Goal: Task Accomplishment & Management: Manage account settings

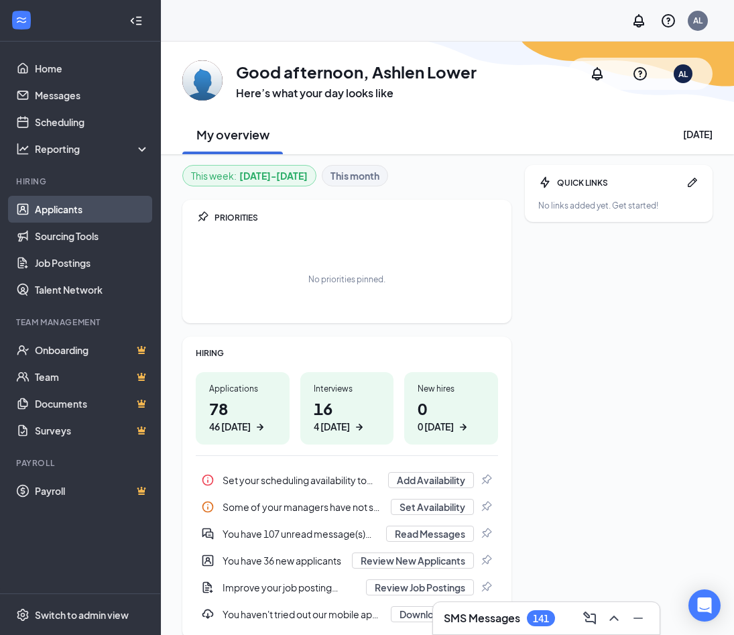
click at [44, 208] on link "Applicants" at bounding box center [92, 209] width 115 height 27
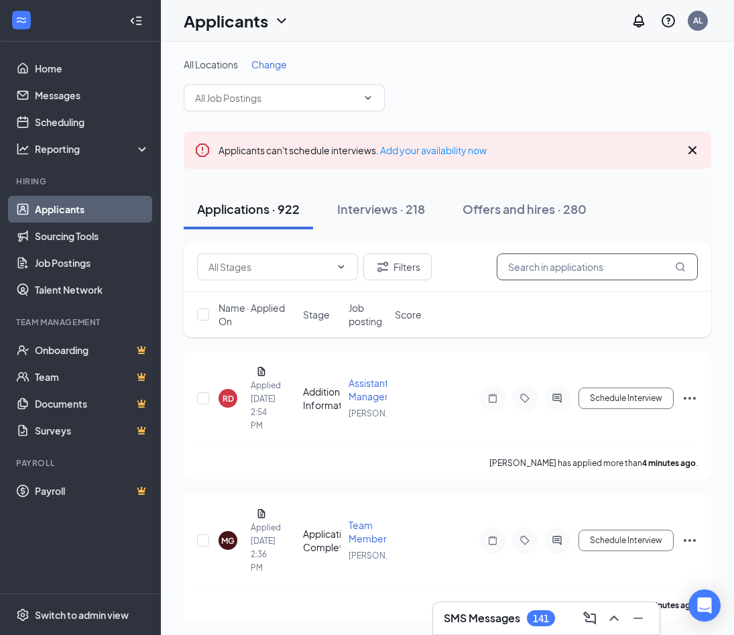
click at [572, 271] on input "text" at bounding box center [597, 266] width 201 height 27
type input "[PERSON_NAME]"
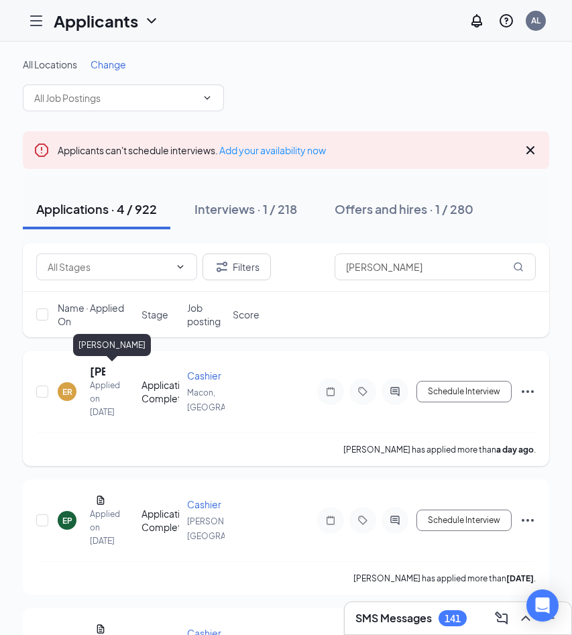
click at [90, 369] on h5 "[PERSON_NAME]" at bounding box center [97, 371] width 15 height 15
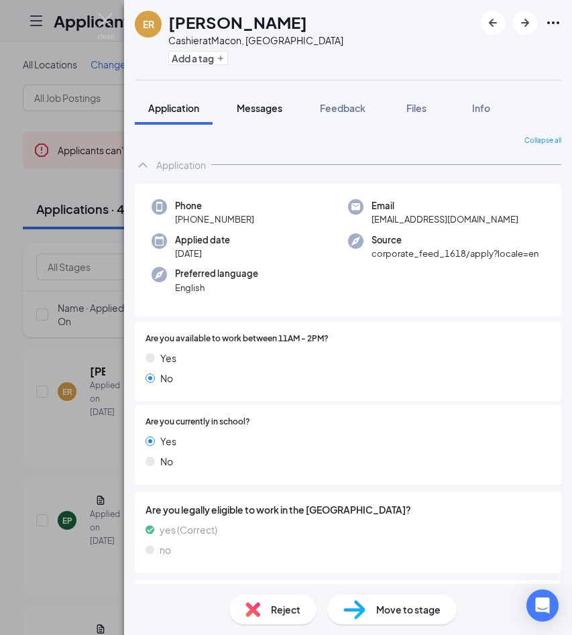
click at [270, 111] on span "Messages" at bounding box center [260, 108] width 46 height 12
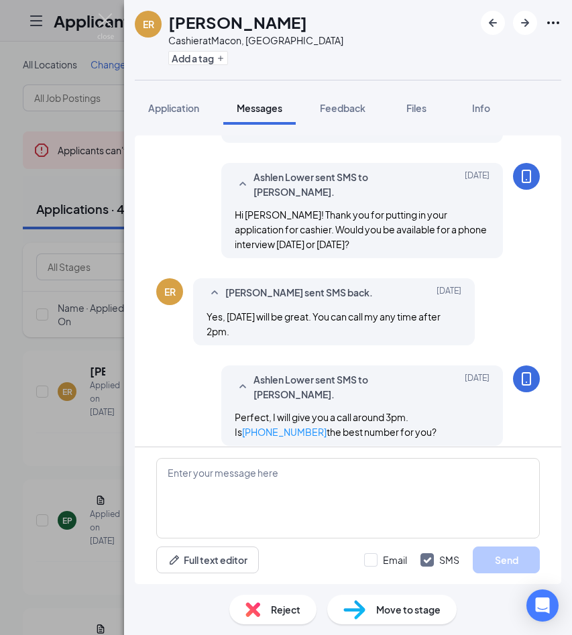
scroll to position [371, 0]
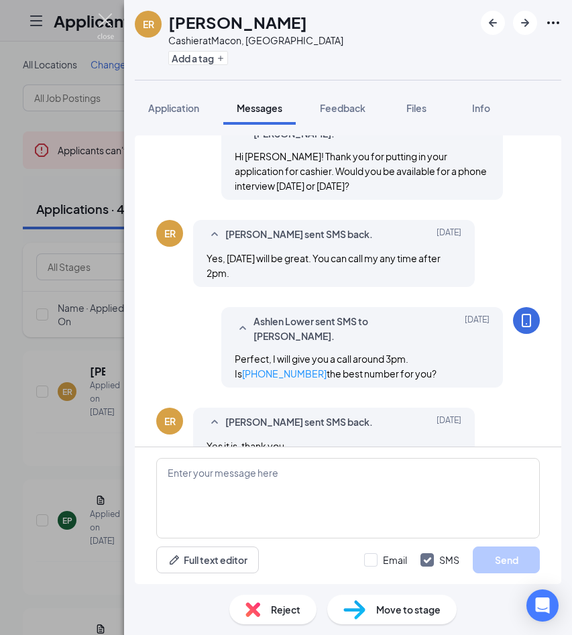
click at [112, 15] on img at bounding box center [105, 26] width 17 height 26
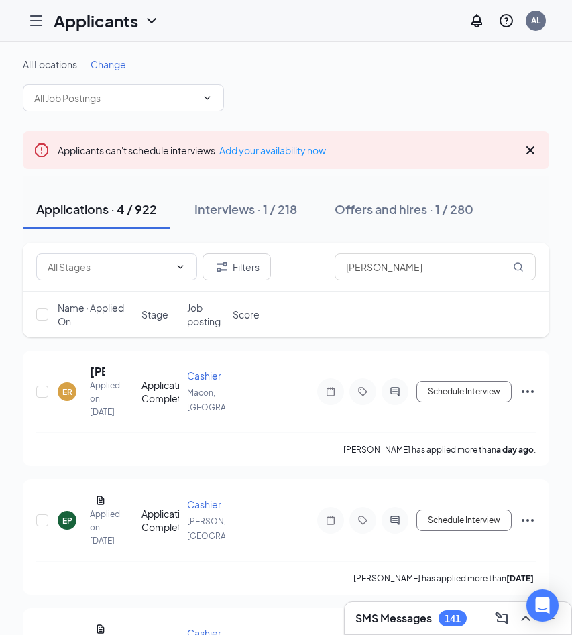
click at [36, 25] on icon "Hamburger" at bounding box center [36, 20] width 11 height 9
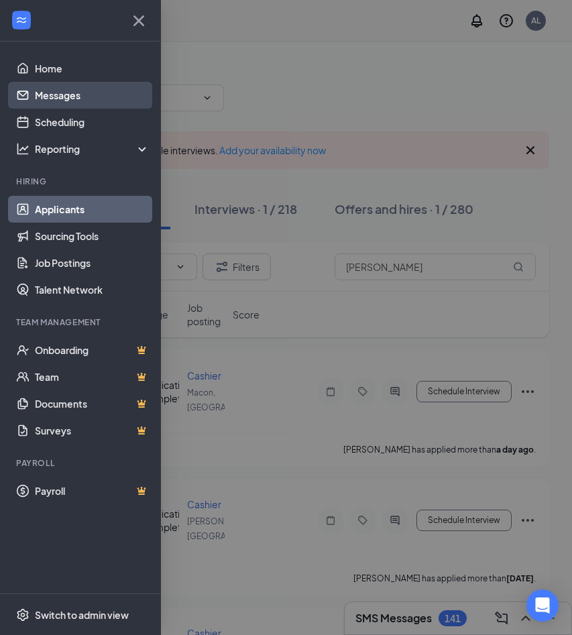
click at [52, 97] on link "Messages" at bounding box center [92, 95] width 115 height 27
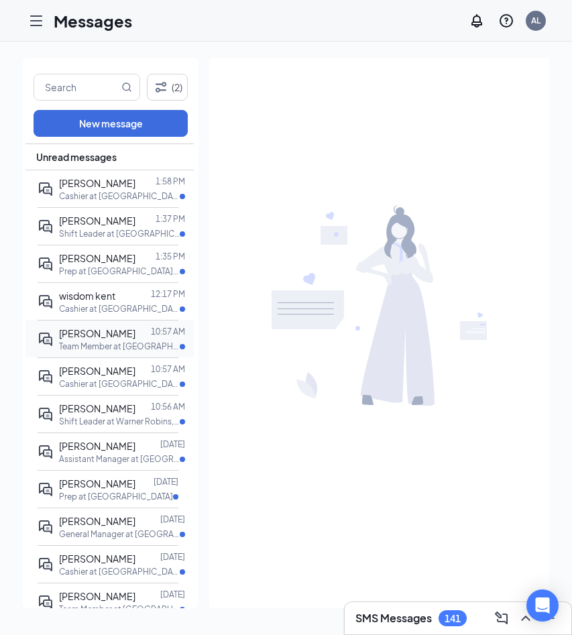
click at [124, 344] on p "Team Member at [GEOGRAPHIC_DATA], [GEOGRAPHIC_DATA]" at bounding box center [119, 345] width 121 height 11
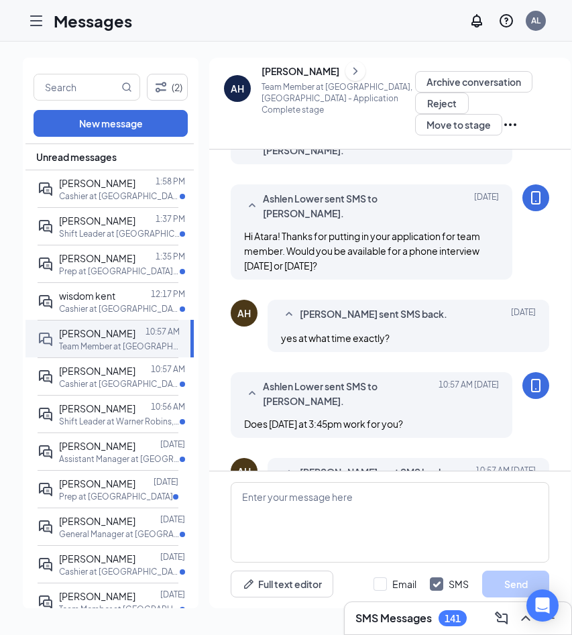
scroll to position [310, 0]
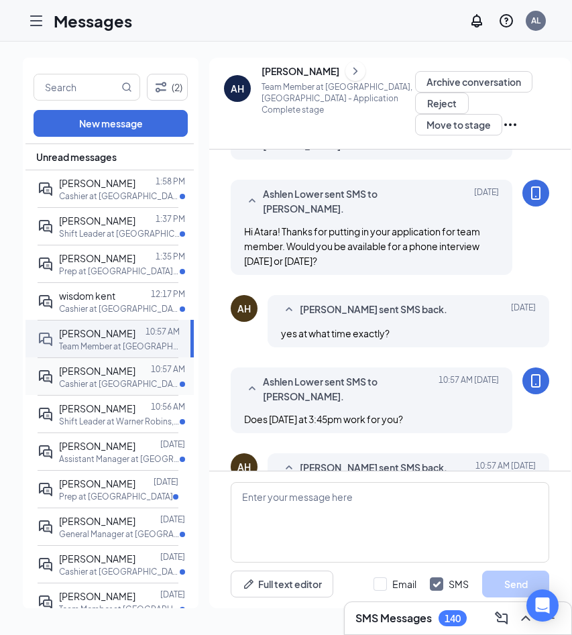
click at [74, 378] on p "Cashier at [GEOGRAPHIC_DATA], [GEOGRAPHIC_DATA]" at bounding box center [119, 383] width 121 height 11
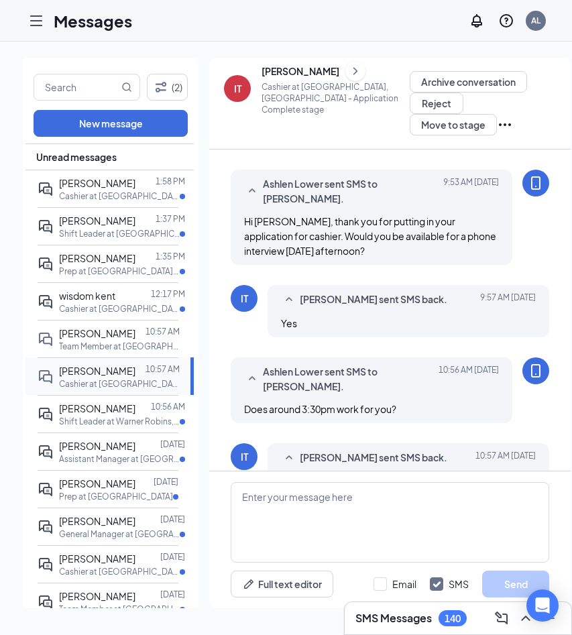
scroll to position [406, 0]
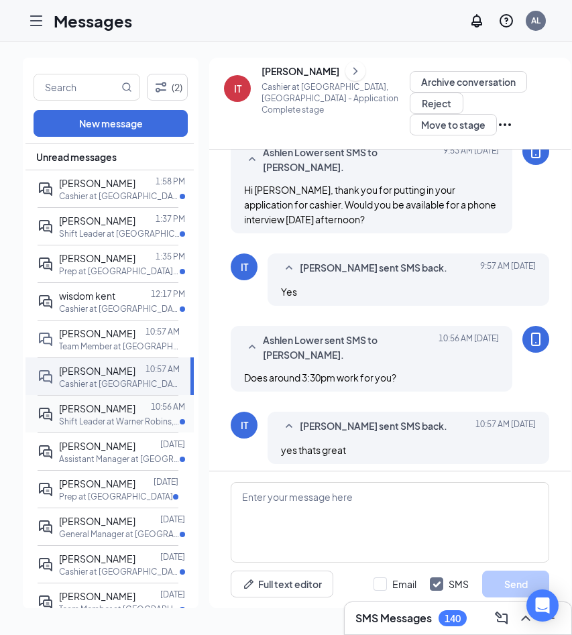
click at [82, 426] on p "Shift Leader at Warner Robins, [GEOGRAPHIC_DATA]" at bounding box center [119, 421] width 121 height 11
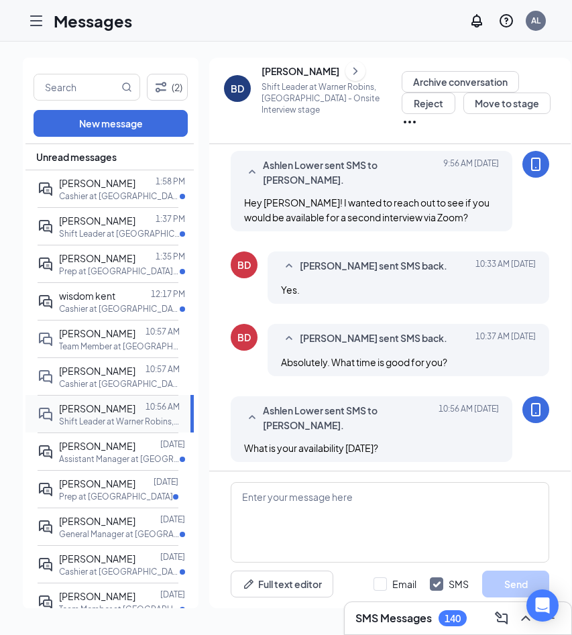
scroll to position [419, 0]
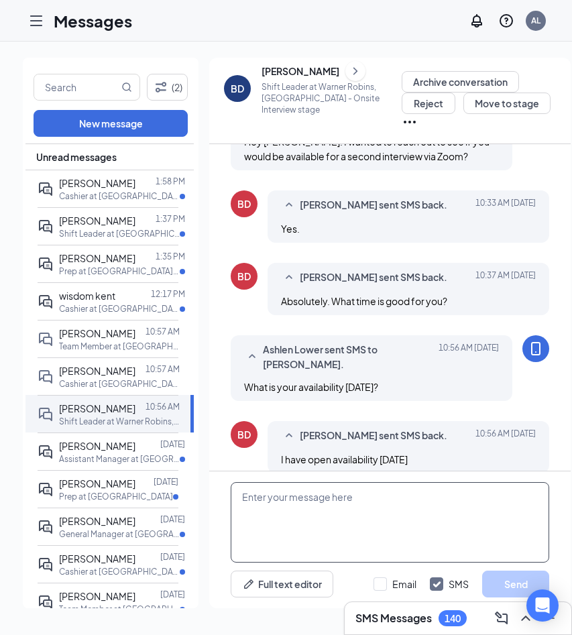
click at [277, 511] on textarea at bounding box center [390, 522] width 318 height 80
type textarea "D"
type textarea "How does 2:30pm sound? I will have a zoom link sent to your email."
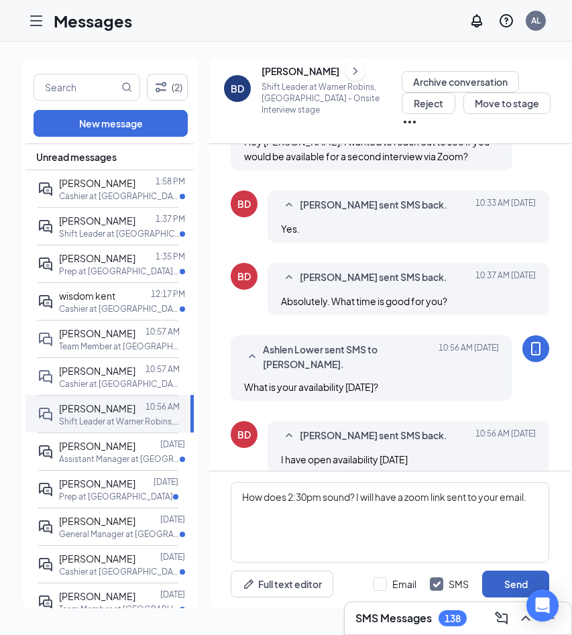
click at [514, 580] on button "Send" at bounding box center [515, 583] width 67 height 27
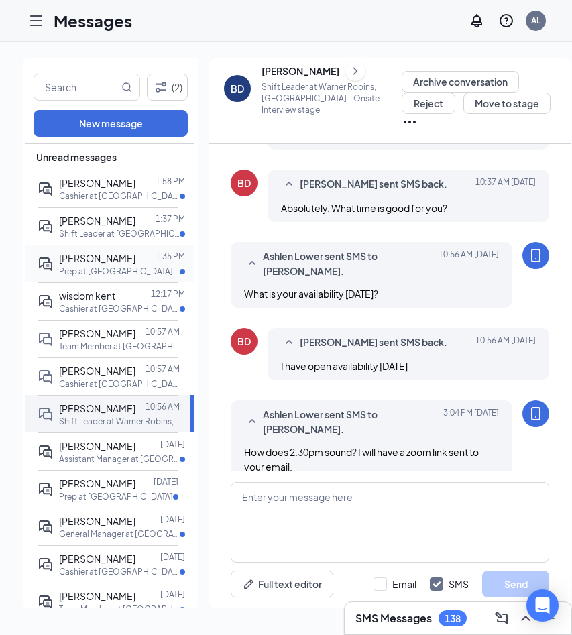
scroll to position [519, 0]
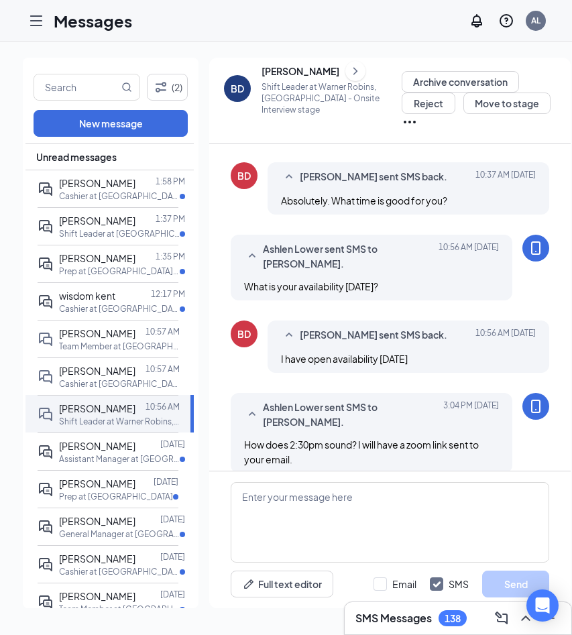
click at [36, 15] on icon "Hamburger" at bounding box center [36, 21] width 16 height 16
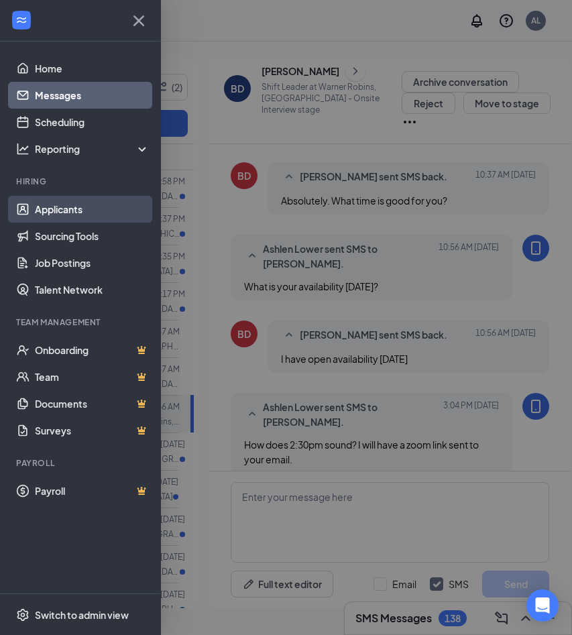
click at [61, 204] on link "Applicants" at bounding box center [92, 209] width 115 height 27
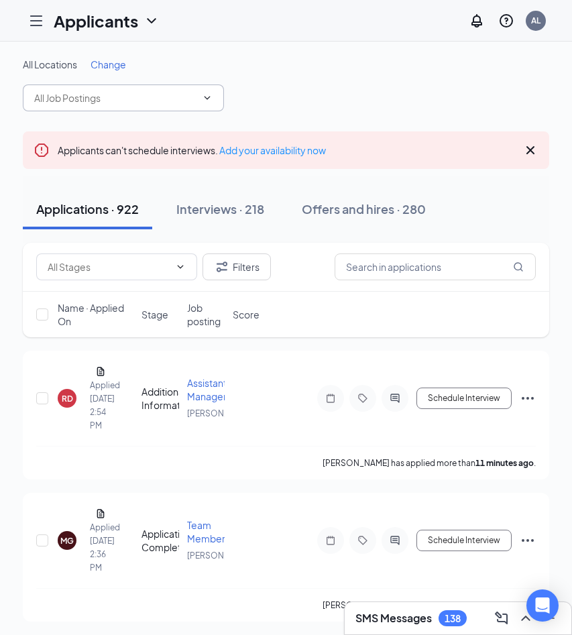
click at [163, 91] on input "text" at bounding box center [115, 97] width 162 height 15
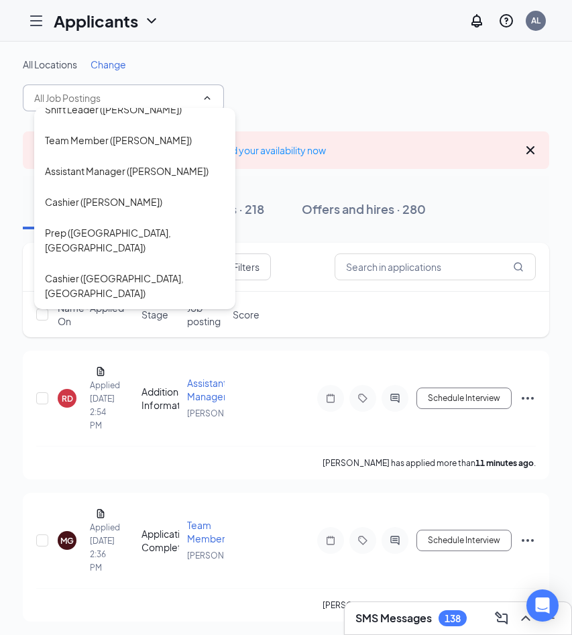
scroll to position [417, 0]
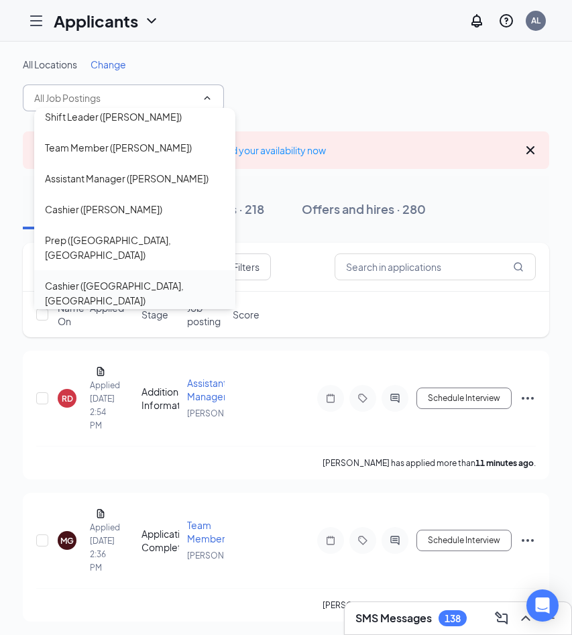
click at [122, 270] on div "Cashier ([GEOGRAPHIC_DATA], [GEOGRAPHIC_DATA])" at bounding box center [134, 293] width 201 height 46
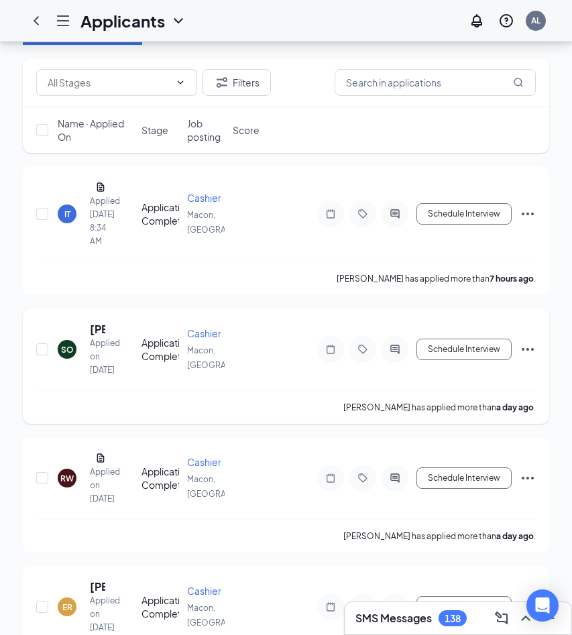
scroll to position [213, 0]
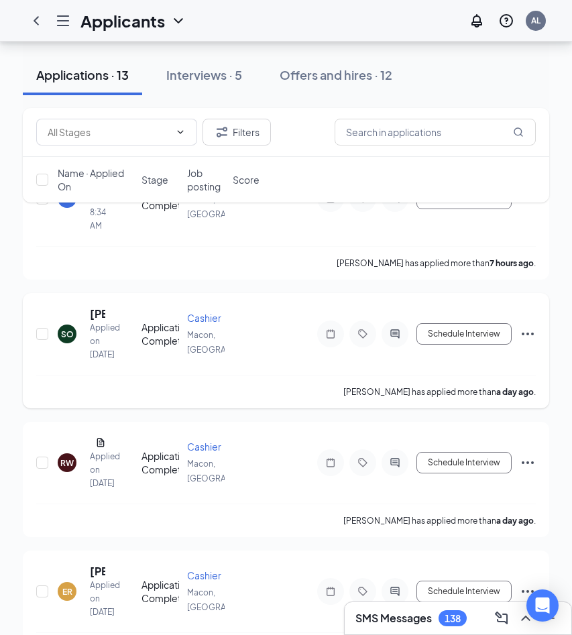
click at [400, 339] on icon "ActiveChat" at bounding box center [395, 333] width 16 height 11
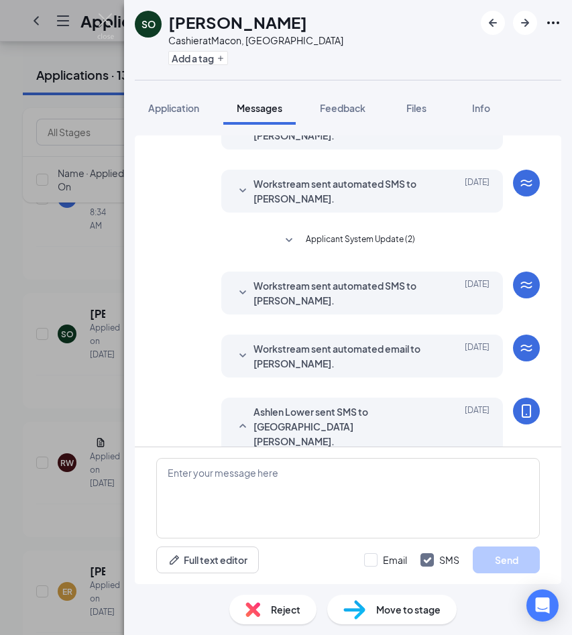
scroll to position [197, 0]
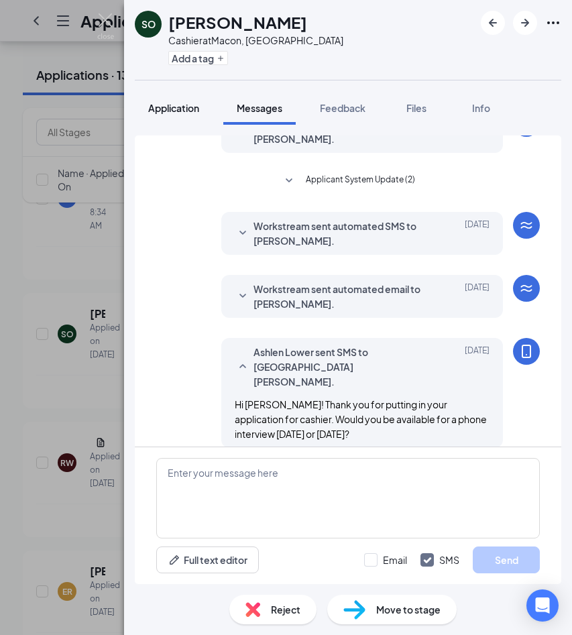
click at [166, 111] on span "Application" at bounding box center [173, 108] width 51 height 12
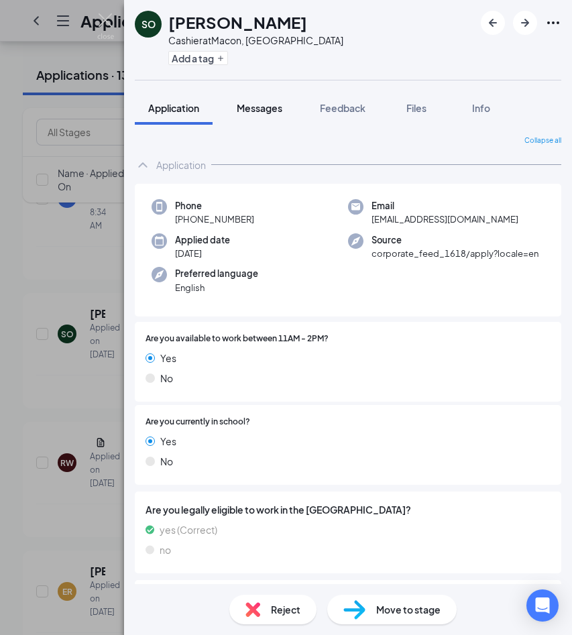
click at [268, 113] on div "Messages" at bounding box center [260, 107] width 46 height 13
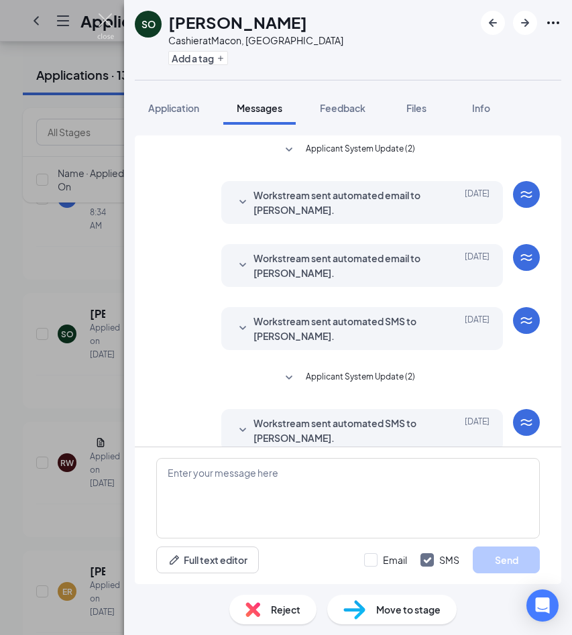
click at [103, 26] on img at bounding box center [105, 26] width 17 height 26
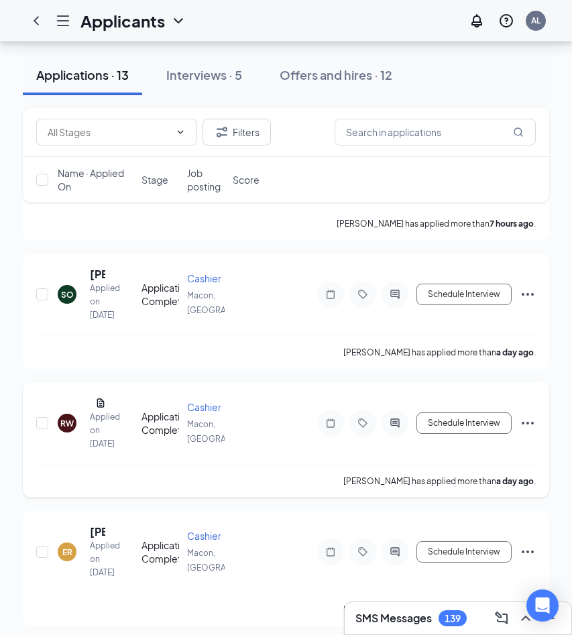
scroll to position [293, 0]
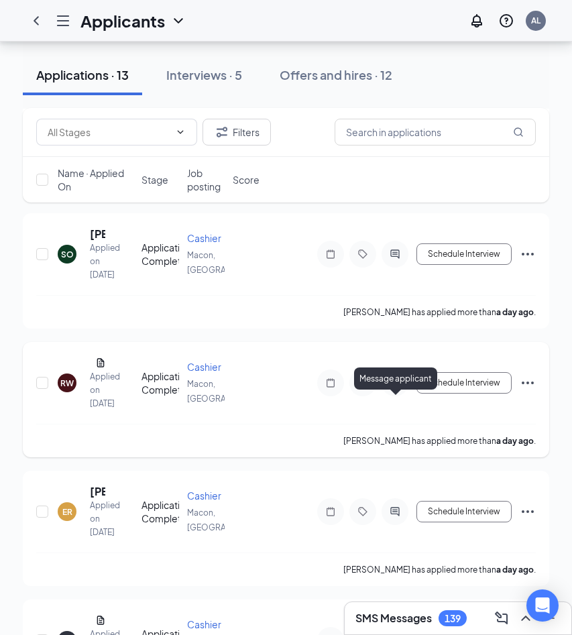
click at [393, 388] on icon "ActiveChat" at bounding box center [395, 382] width 16 height 11
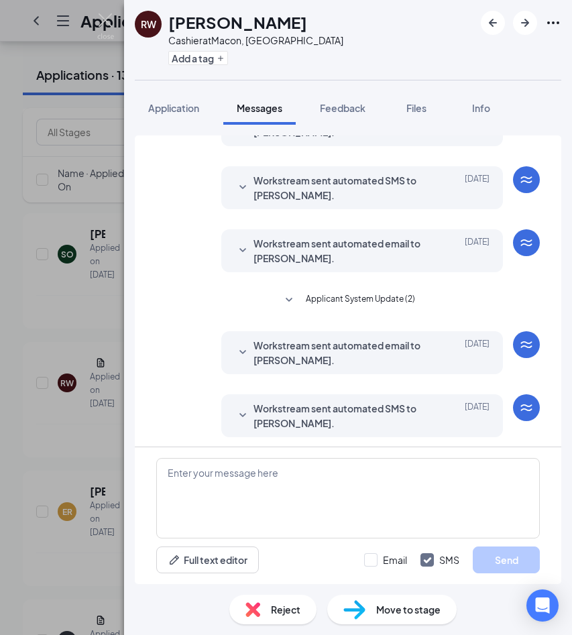
scroll to position [251, 0]
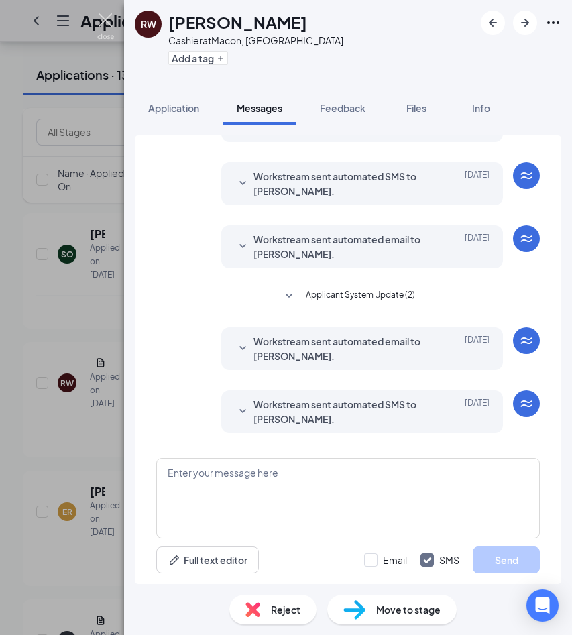
click at [107, 25] on img at bounding box center [105, 26] width 17 height 26
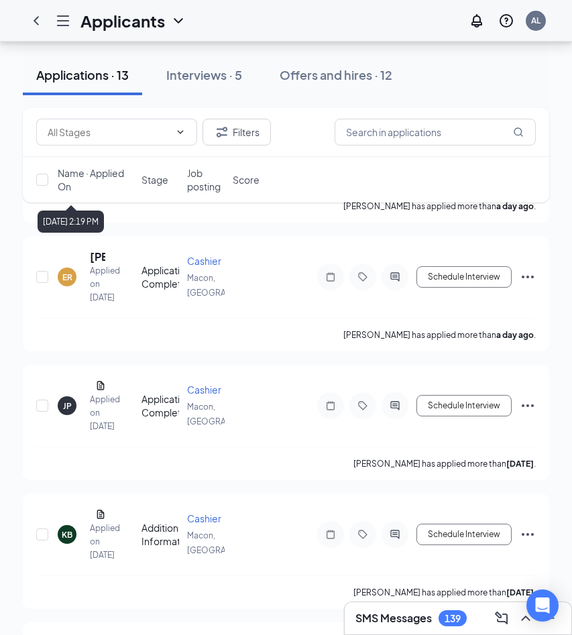
scroll to position [558, 0]
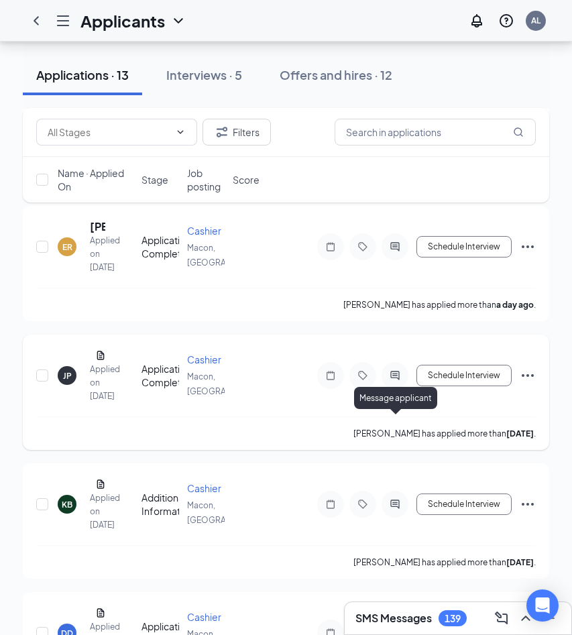
click at [399, 381] on icon "ActiveChat" at bounding box center [395, 375] width 16 height 11
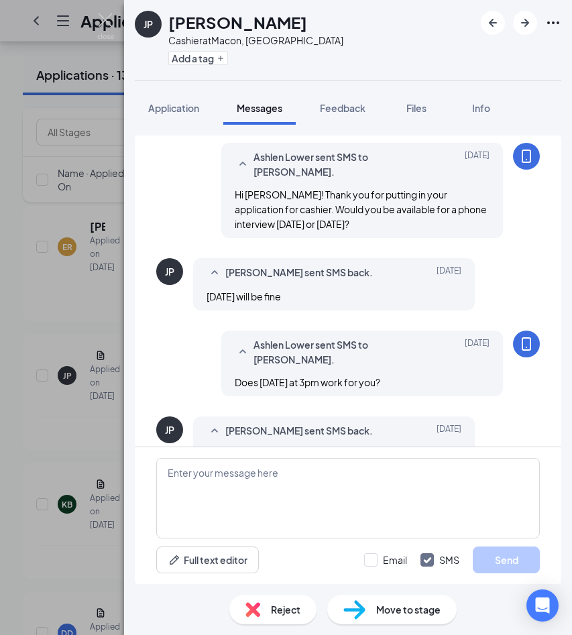
scroll to position [369, 0]
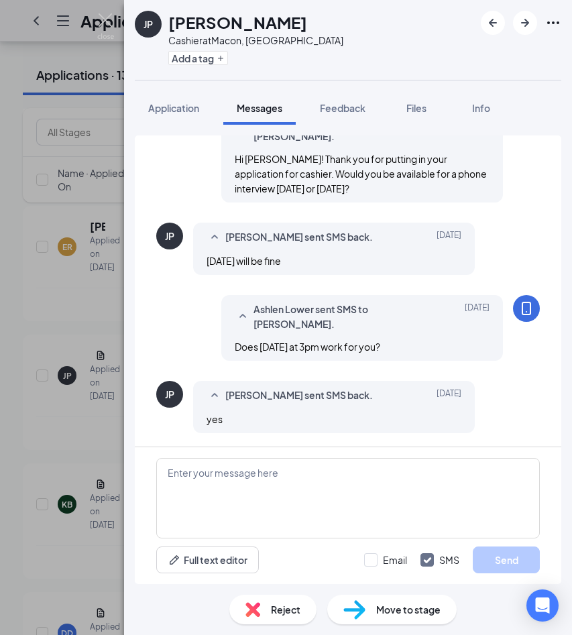
click at [113, 23] on img at bounding box center [105, 26] width 17 height 26
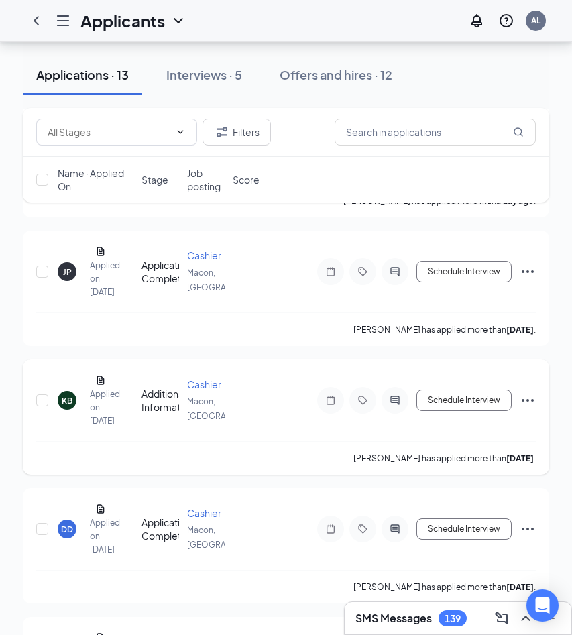
scroll to position [672, 0]
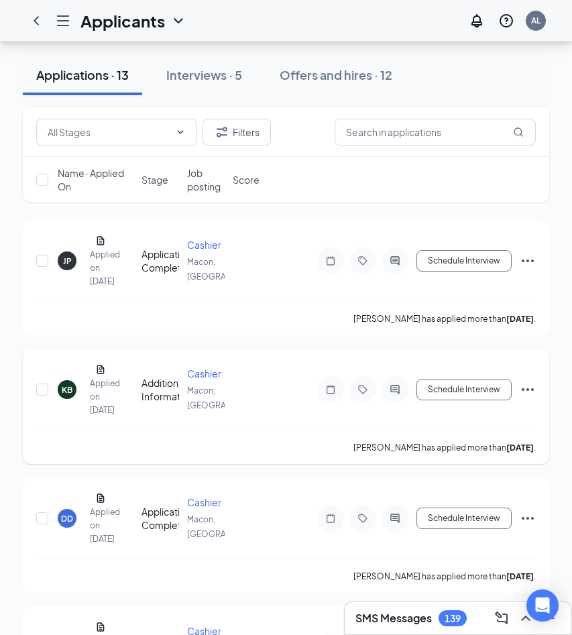
click at [59, 399] on div "KB" at bounding box center [67, 389] width 19 height 19
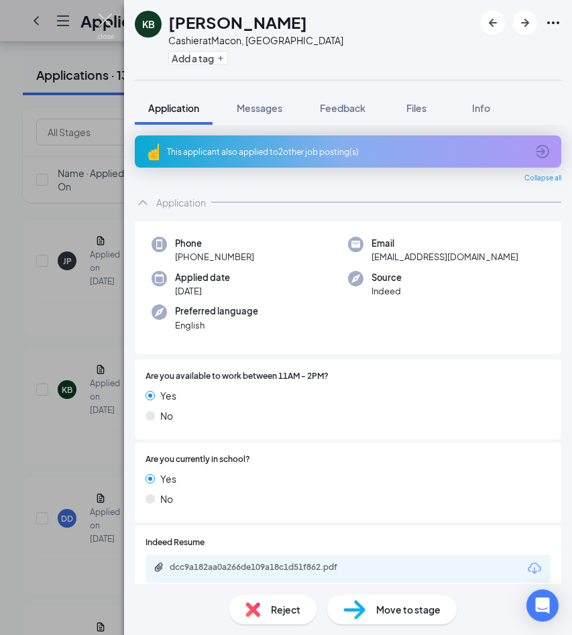
click at [112, 21] on img at bounding box center [105, 26] width 17 height 26
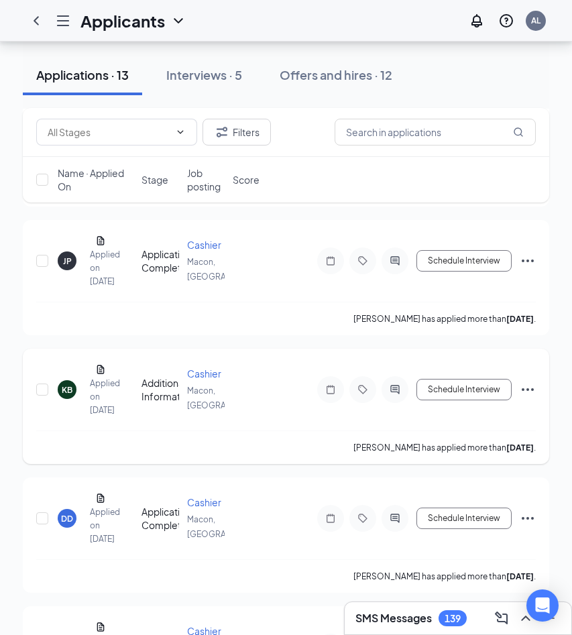
click at [393, 395] on icon "ActiveChat" at bounding box center [395, 389] width 16 height 11
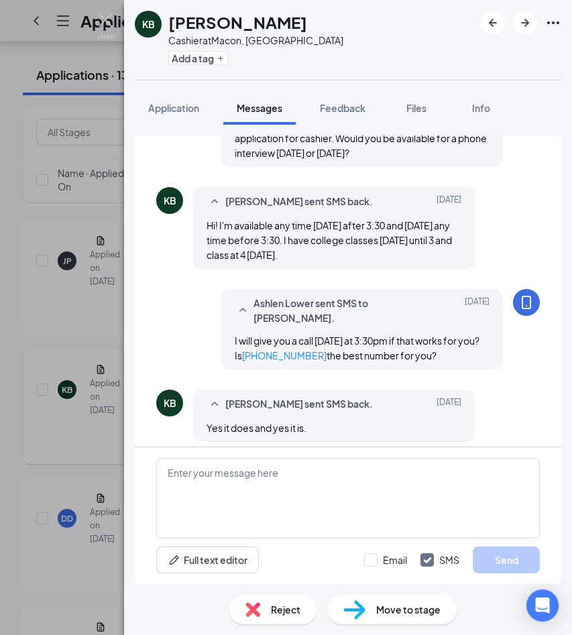
scroll to position [500, 0]
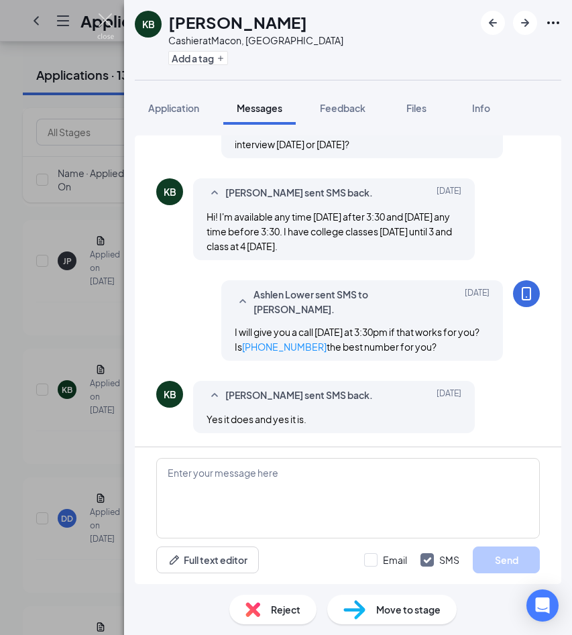
click at [103, 16] on img at bounding box center [105, 26] width 17 height 26
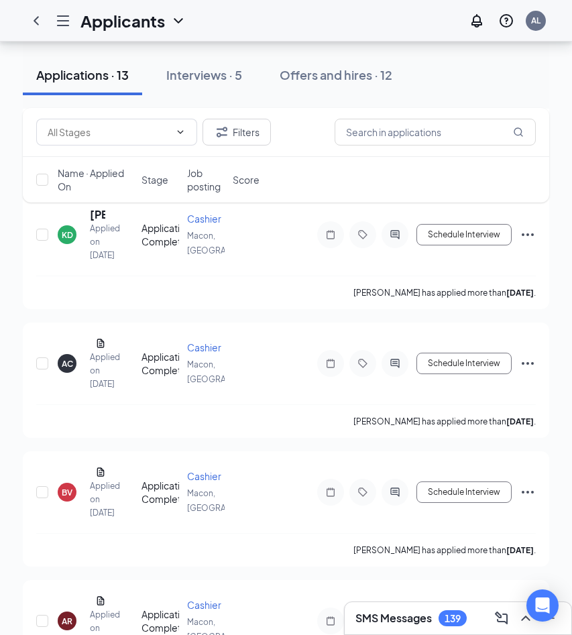
scroll to position [1217, 0]
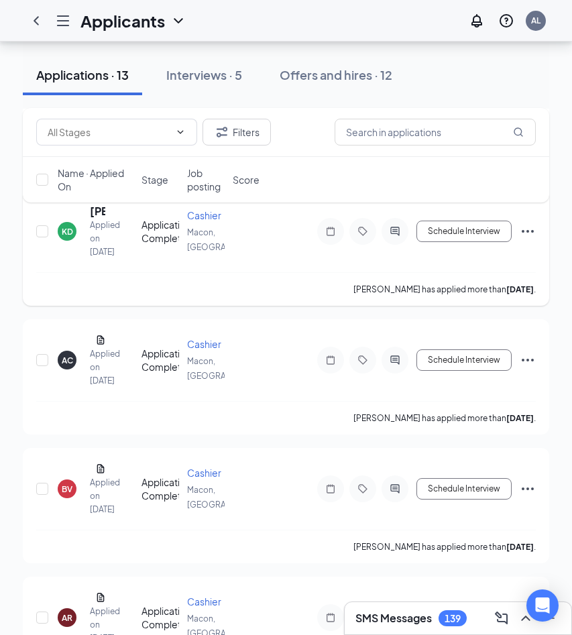
click at [403, 245] on div at bounding box center [394, 231] width 27 height 27
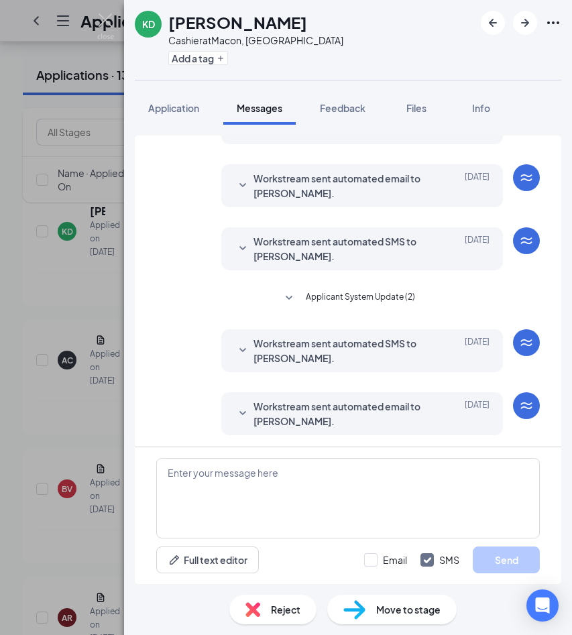
scroll to position [82, 0]
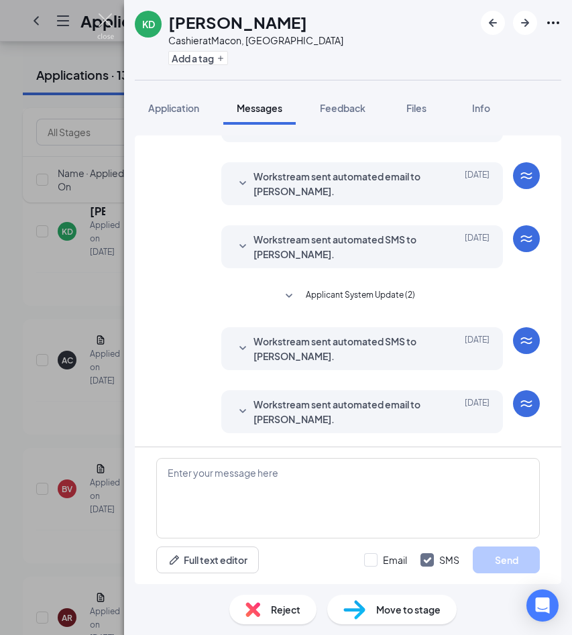
click at [103, 19] on img at bounding box center [105, 26] width 17 height 26
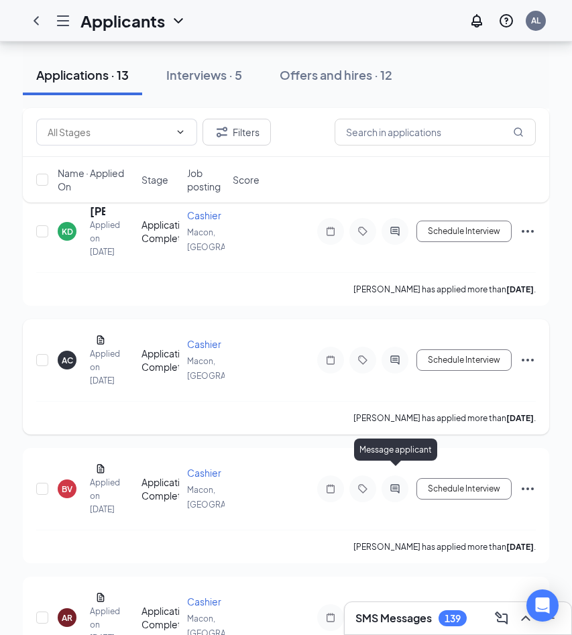
click at [395, 365] on icon "ActiveChat" at bounding box center [395, 360] width 16 height 11
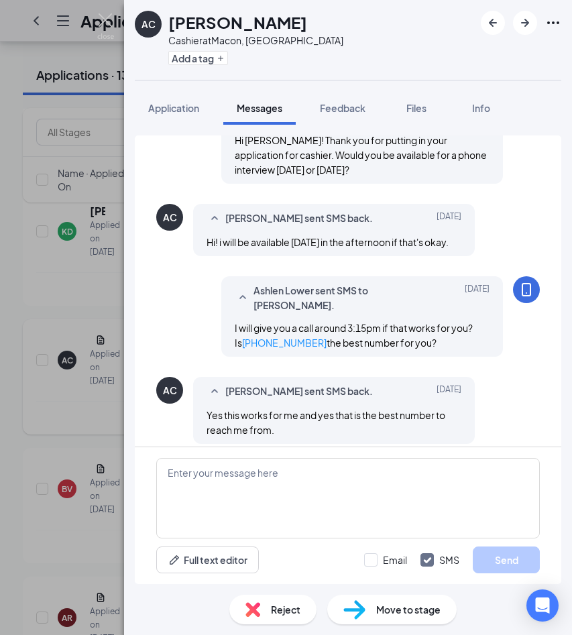
scroll to position [413, 0]
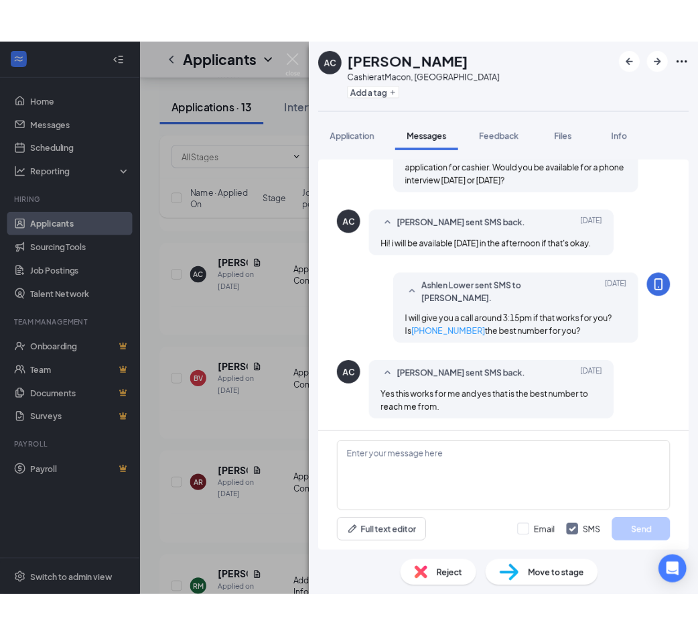
scroll to position [413, 0]
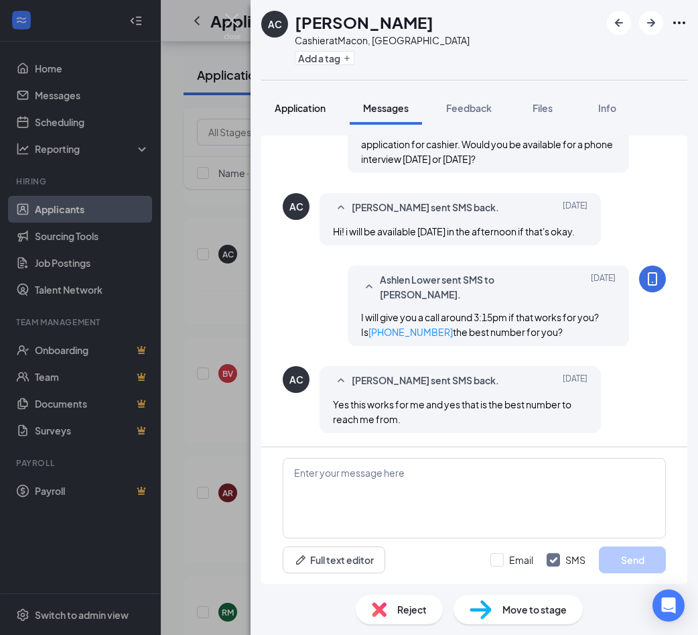
click at [299, 103] on span "Application" at bounding box center [300, 108] width 51 height 12
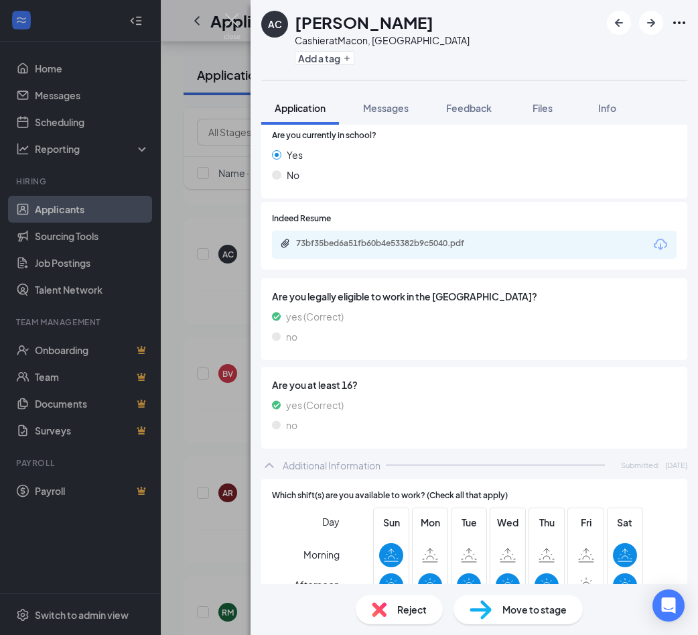
scroll to position [334, 0]
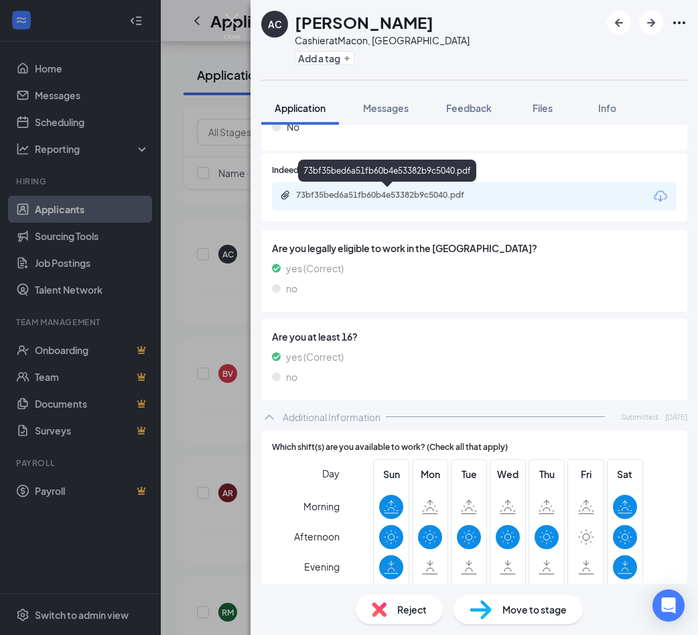
click at [442, 195] on div "73bf35bed6a51fb60b4e53382b9c5040.pdf" at bounding box center [390, 195] width 188 height 11
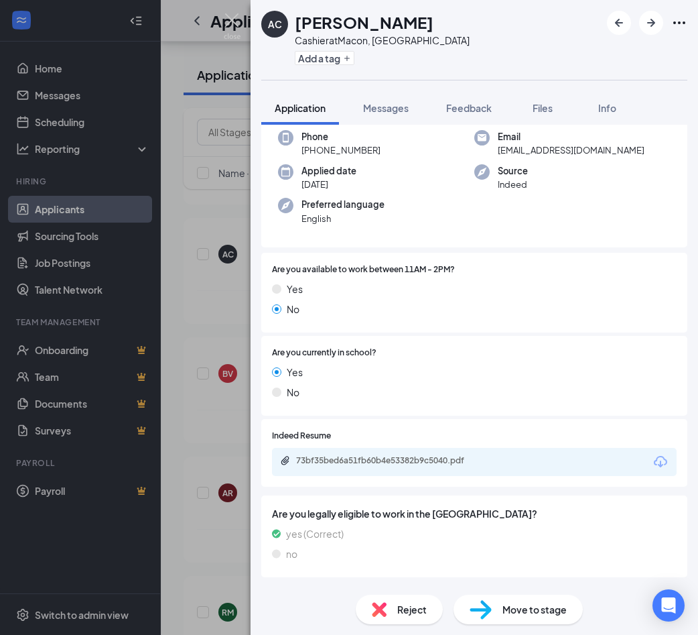
scroll to position [0, 0]
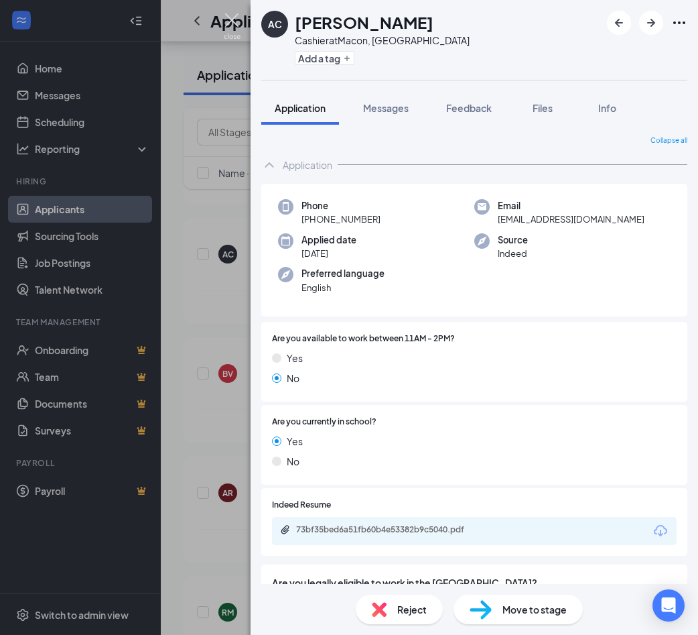
click at [234, 27] on img at bounding box center [232, 26] width 17 height 26
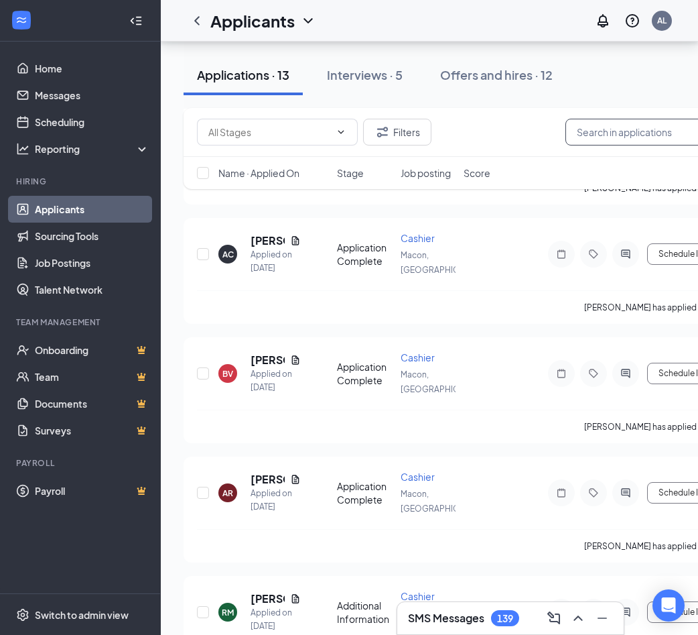
click at [613, 134] on input "text" at bounding box center [666, 132] width 201 height 27
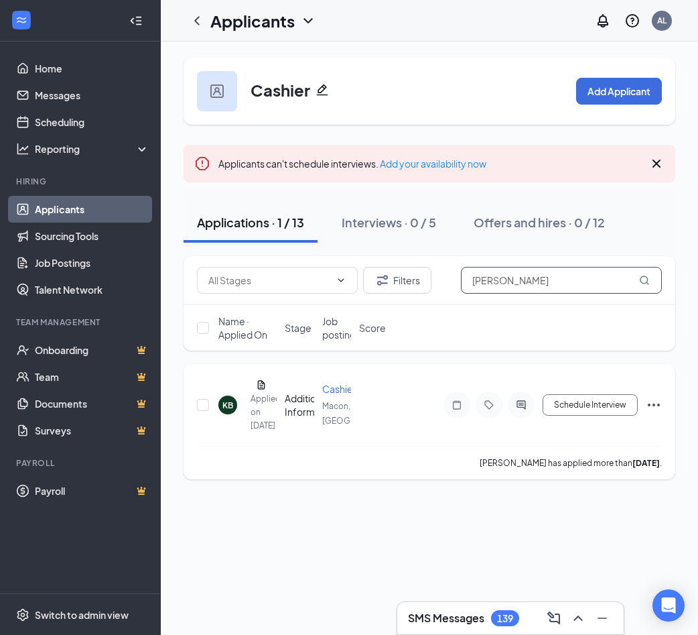
type input "[PERSON_NAME]"
click at [223, 411] on div "KB" at bounding box center [228, 404] width 11 height 11
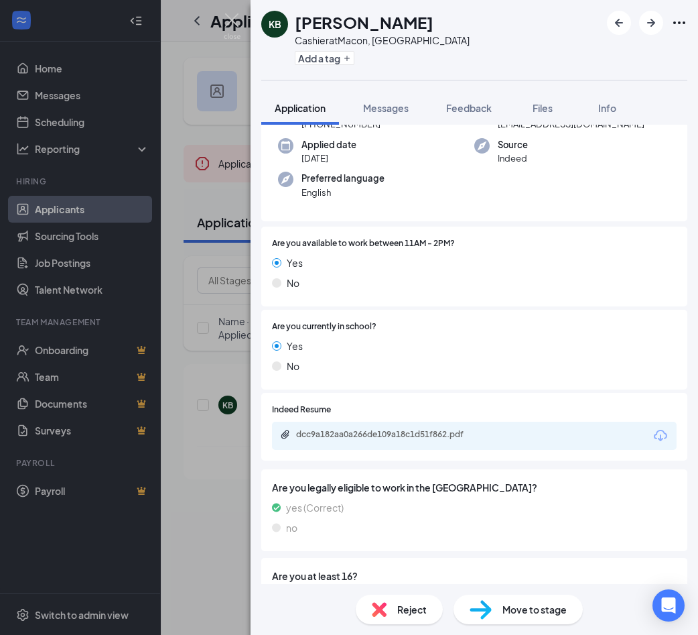
scroll to position [219, 0]
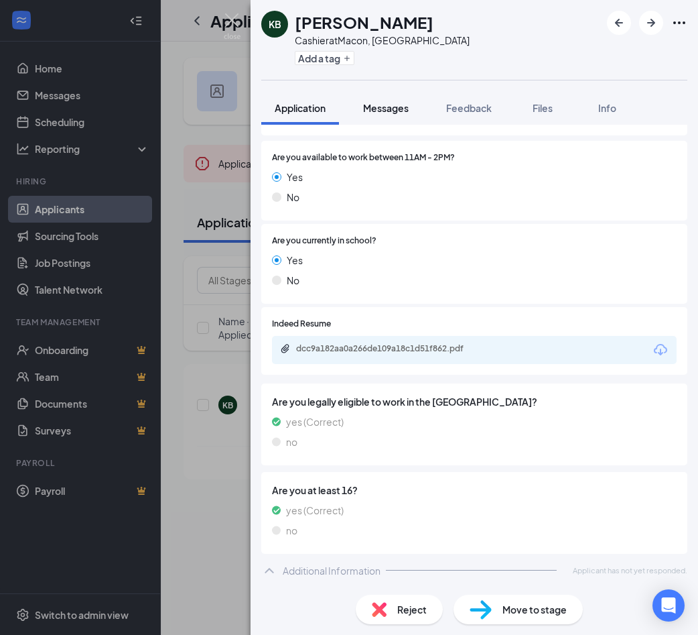
click at [397, 107] on span "Messages" at bounding box center [386, 108] width 46 height 12
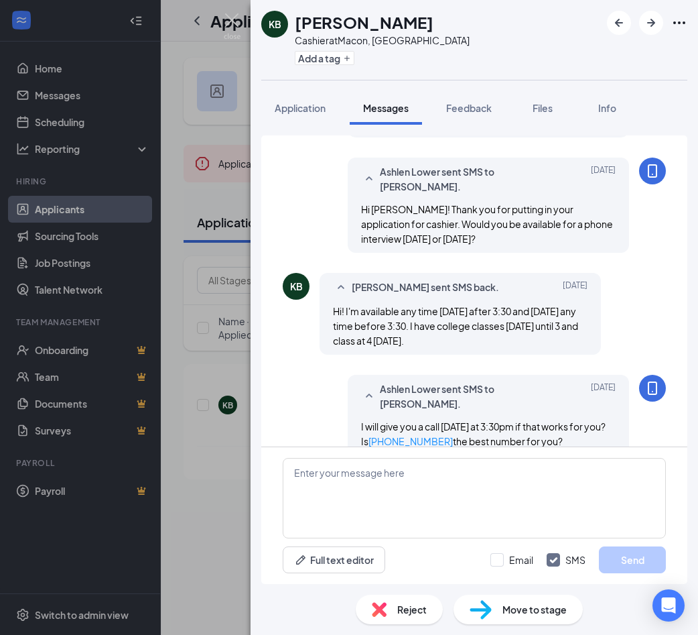
scroll to position [500, 0]
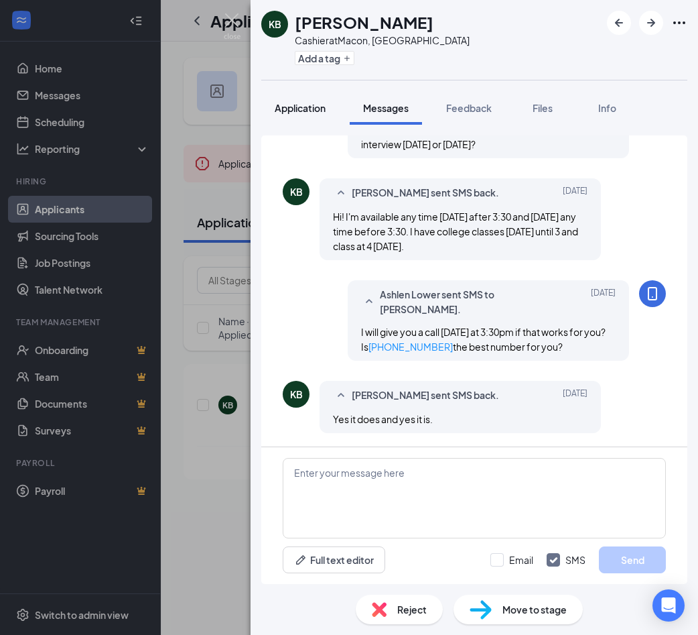
click at [332, 107] on button "Application" at bounding box center [300, 108] width 78 height 34
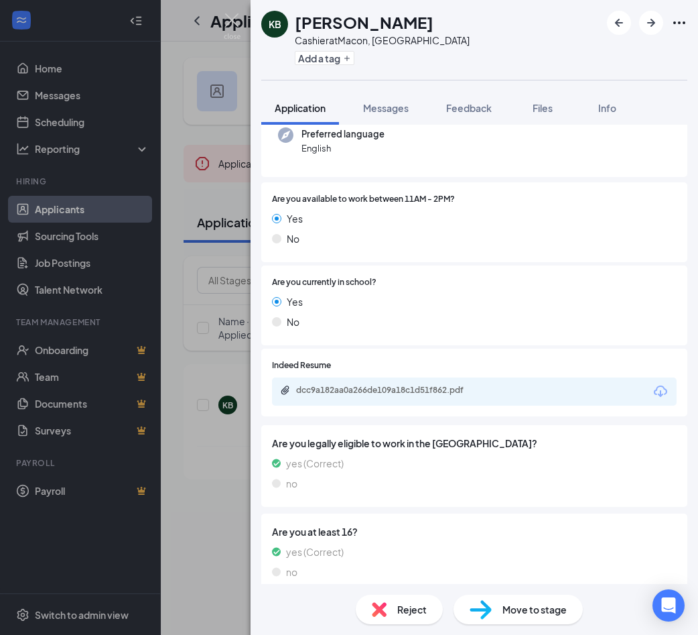
scroll to position [219, 0]
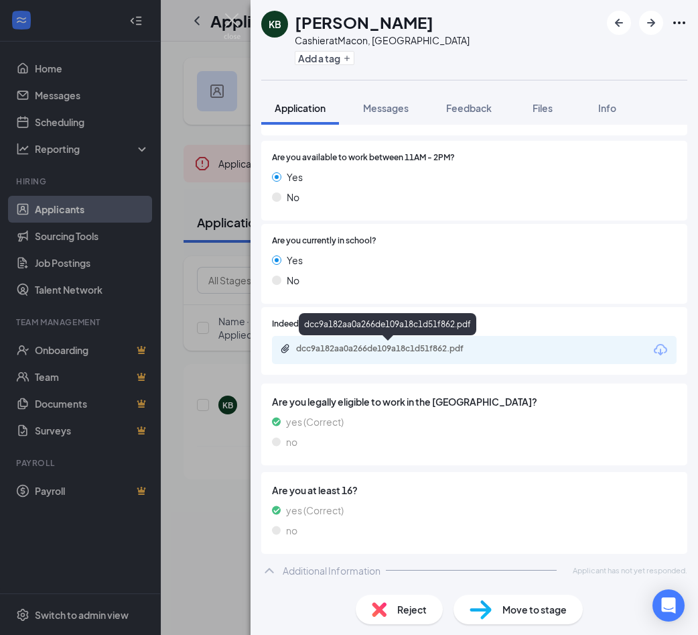
click at [422, 348] on div "dcc9a182aa0a266de109a18c1d51f862.pdf" at bounding box center [390, 348] width 188 height 11
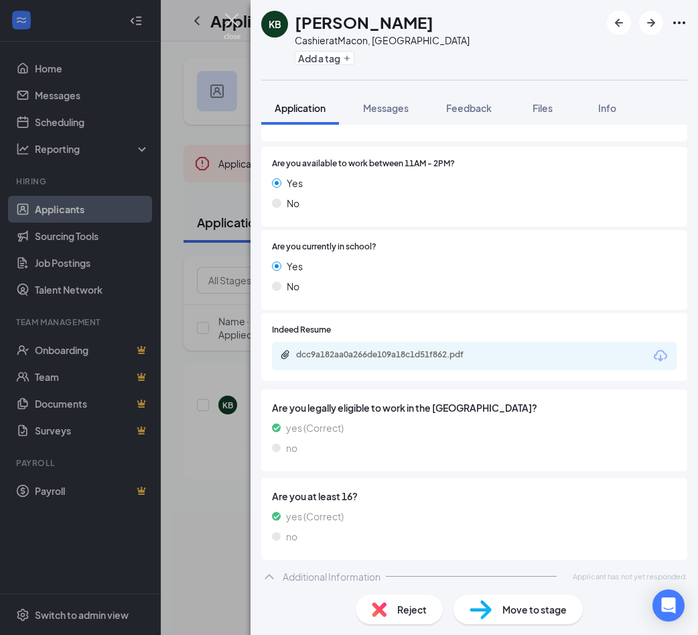
click at [233, 27] on img at bounding box center [232, 26] width 17 height 26
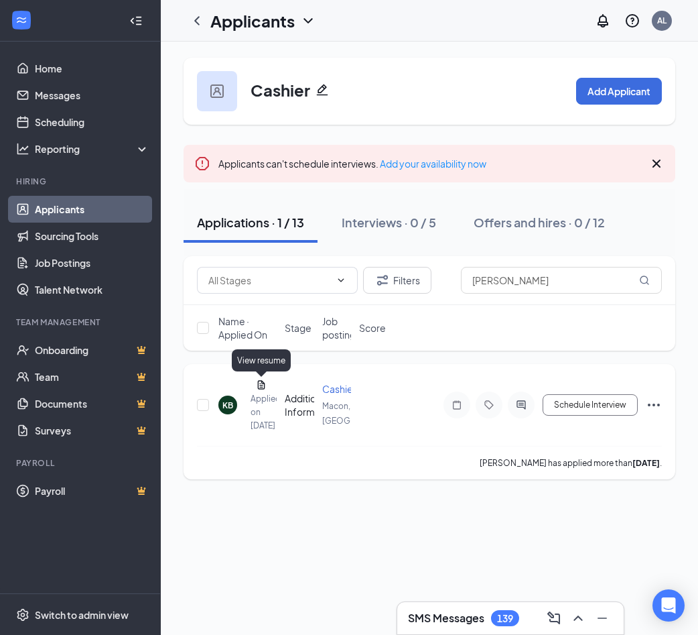
click at [262, 385] on icon "Document" at bounding box center [261, 384] width 7 height 9
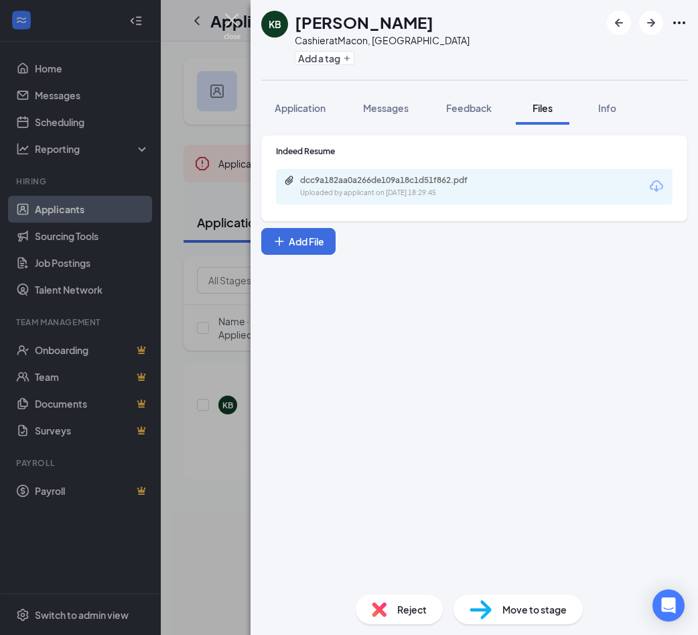
click at [233, 29] on img at bounding box center [232, 26] width 17 height 26
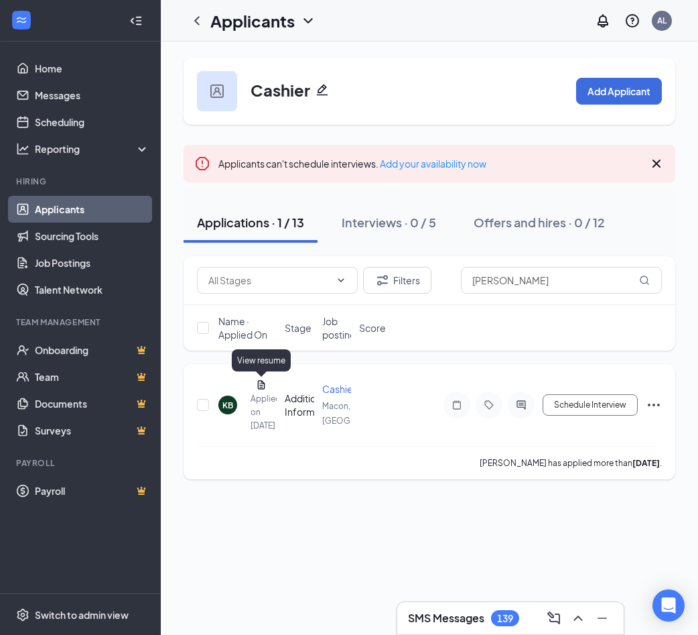
click at [263, 385] on icon "Document" at bounding box center [261, 384] width 11 height 11
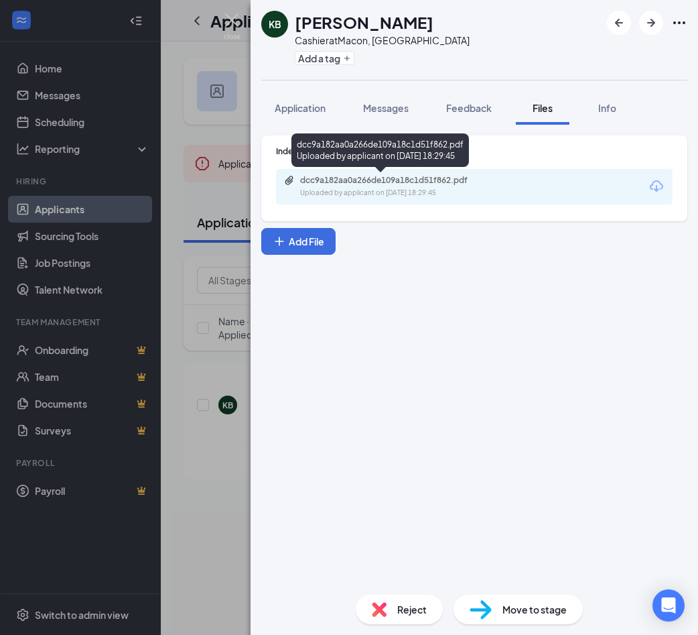
click at [325, 188] on div "Uploaded by applicant on [DATE] 18:29:45" at bounding box center [400, 193] width 201 height 11
